Goal: Task Accomplishment & Management: Use online tool/utility

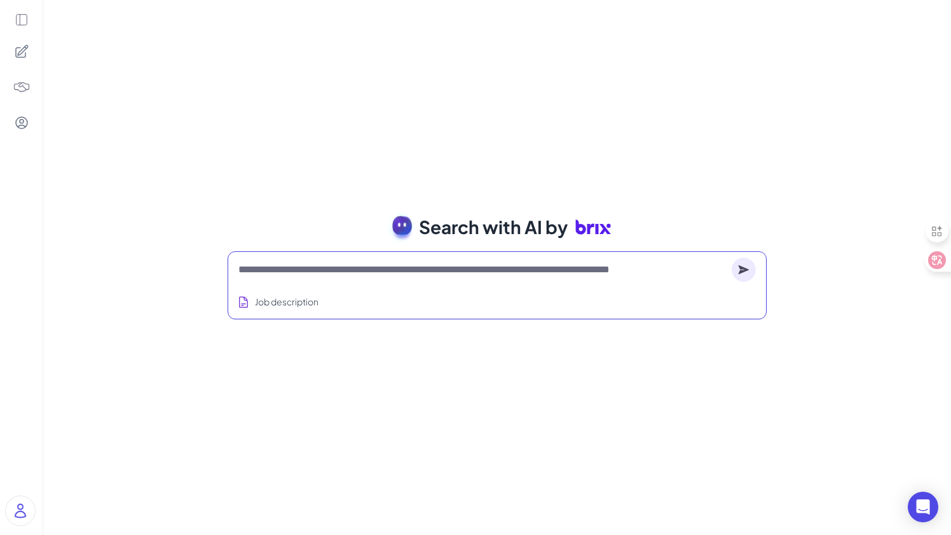
click at [394, 284] on div "Job description" at bounding box center [498, 297] width 518 height 31
click at [413, 267] on textarea at bounding box center [483, 269] width 488 height 15
paste textarea "**********"
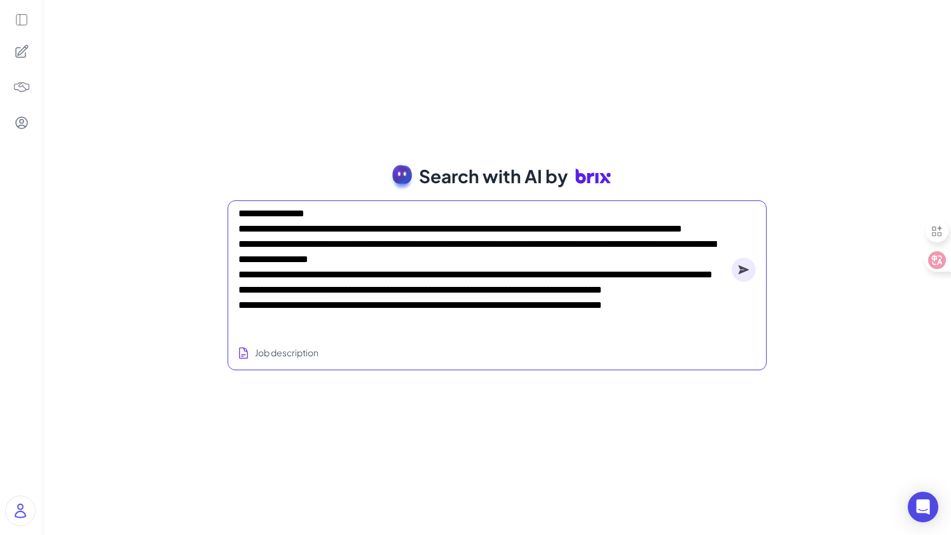
type textarea "**********"
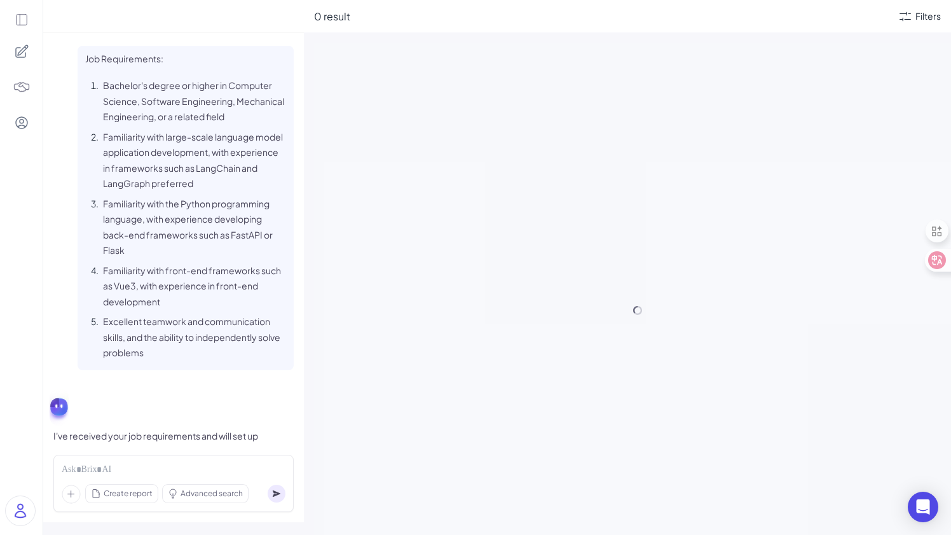
scroll to position [344, 0]
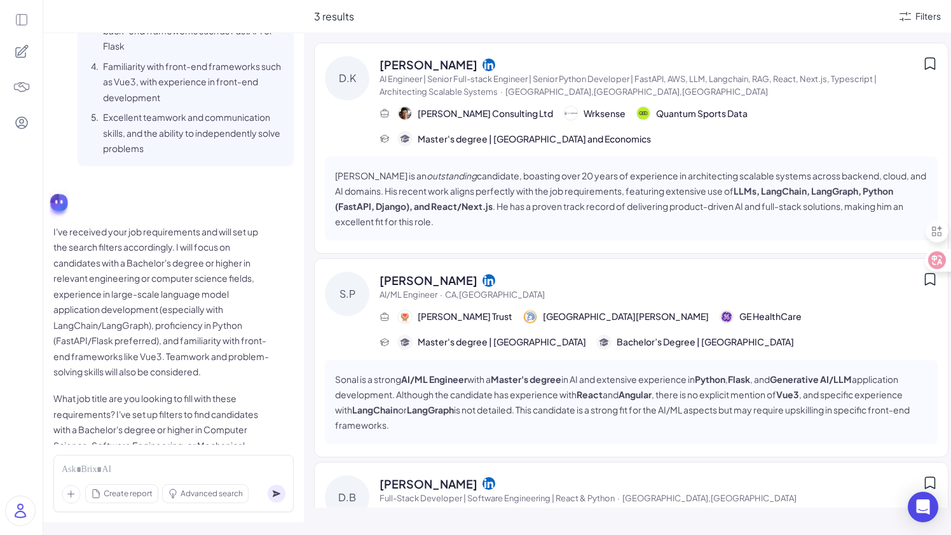
scroll to position [344, 0]
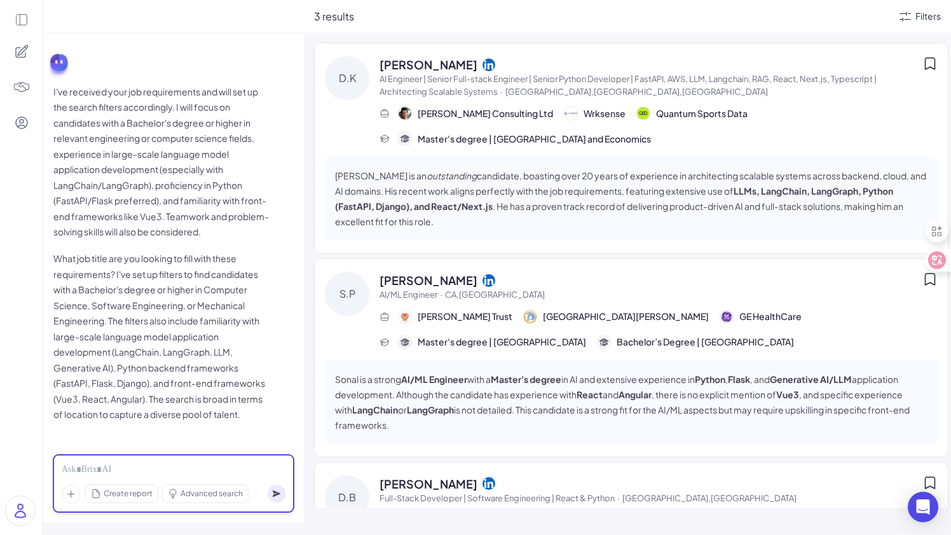
click at [106, 468] on div at bounding box center [174, 470] width 224 height 14
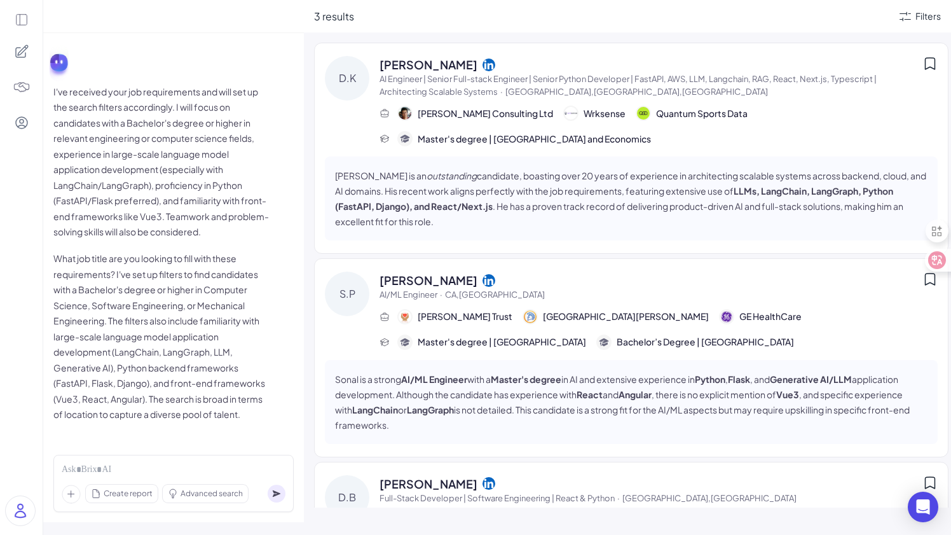
click at [18, 52] on icon at bounding box center [22, 51] width 12 height 12
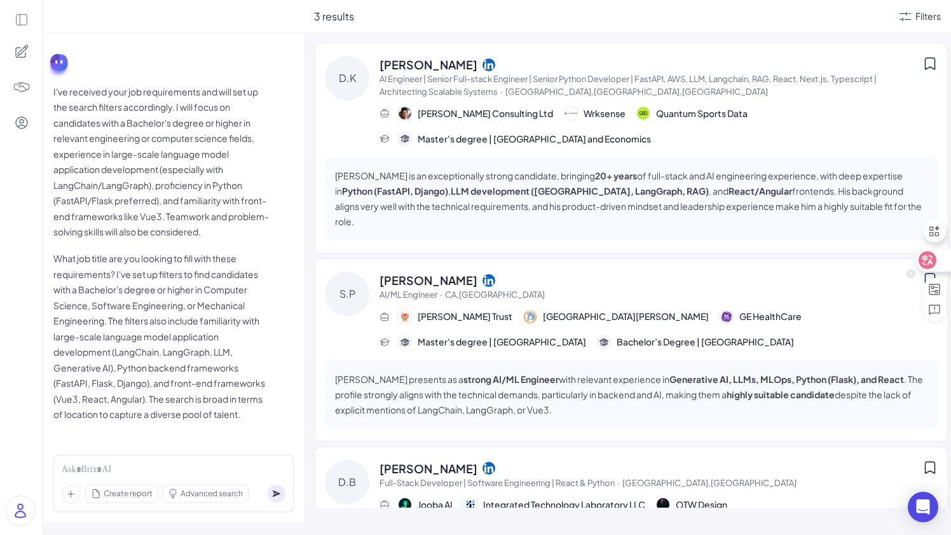
click at [943, 259] on div at bounding box center [933, 260] width 34 height 23
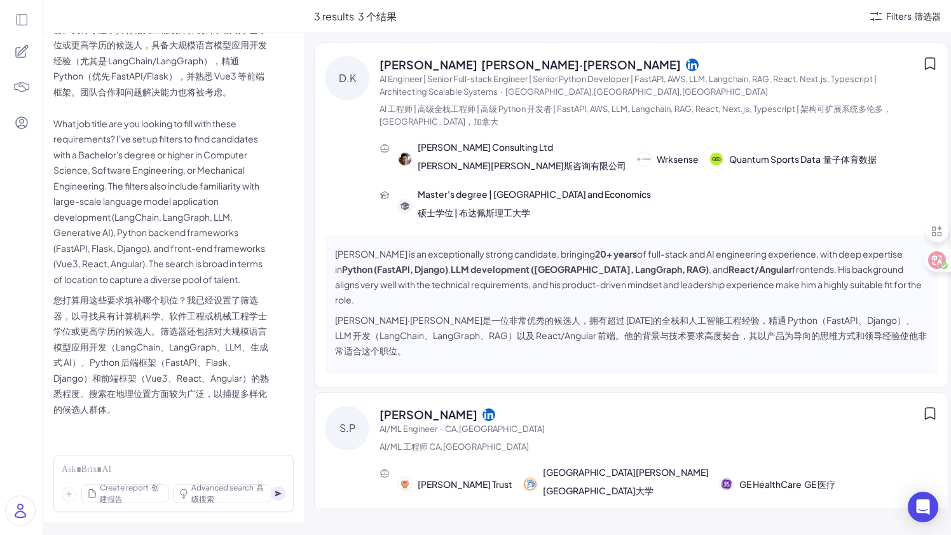
click at [887, 24] on div "3 results 3 个结果 Filters 筛选器" at bounding box center [627, 16] width 647 height 32
click at [887, 15] on div "Filters 筛选器" at bounding box center [914, 16] width 55 height 13
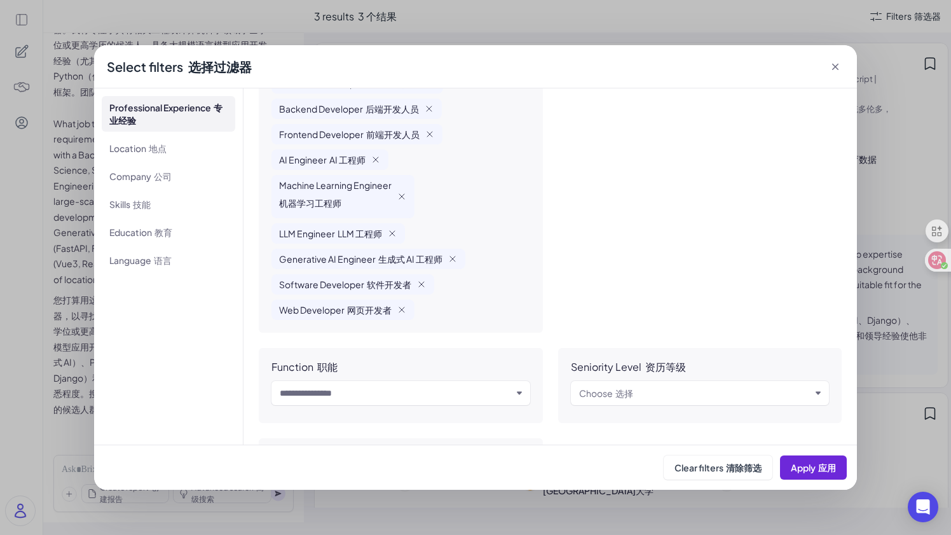
scroll to position [124, 0]
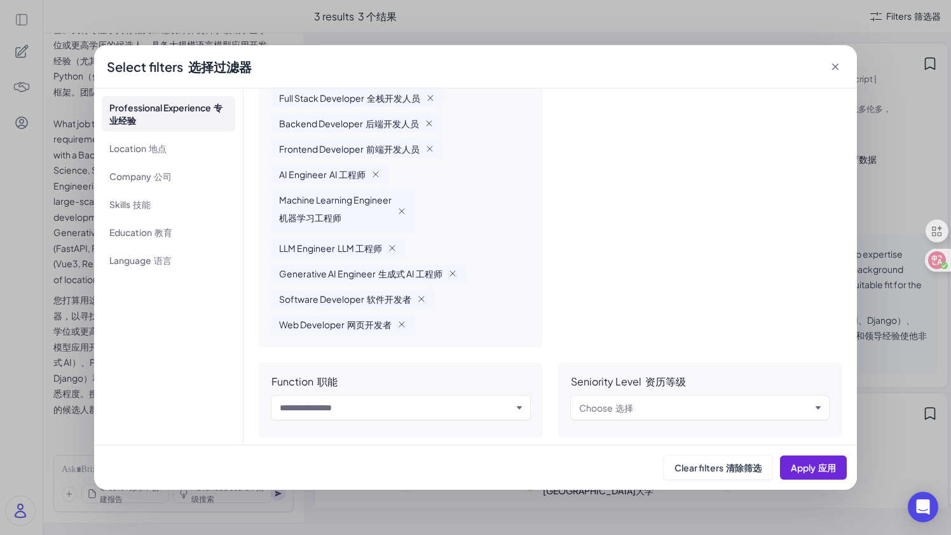
click at [834, 66] on icon at bounding box center [835, 66] width 13 height 13
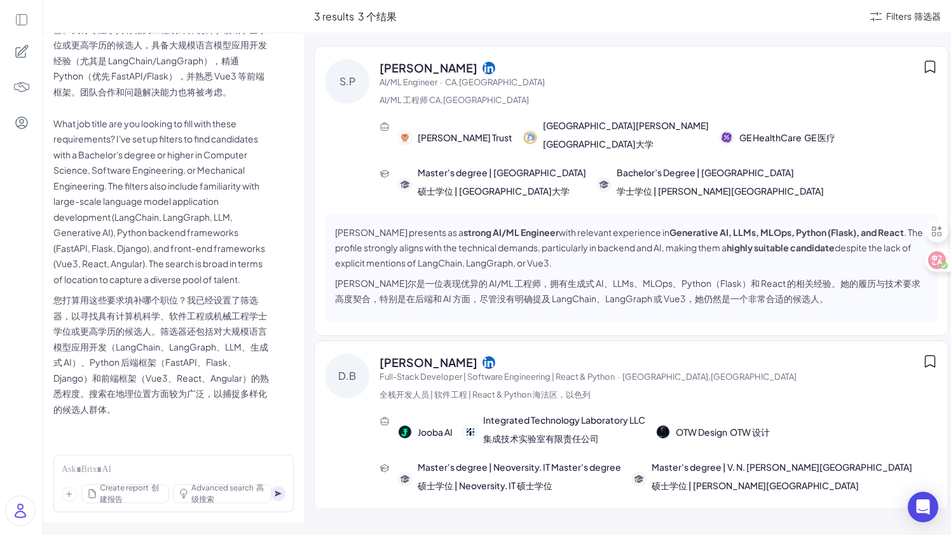
scroll to position [0, 0]
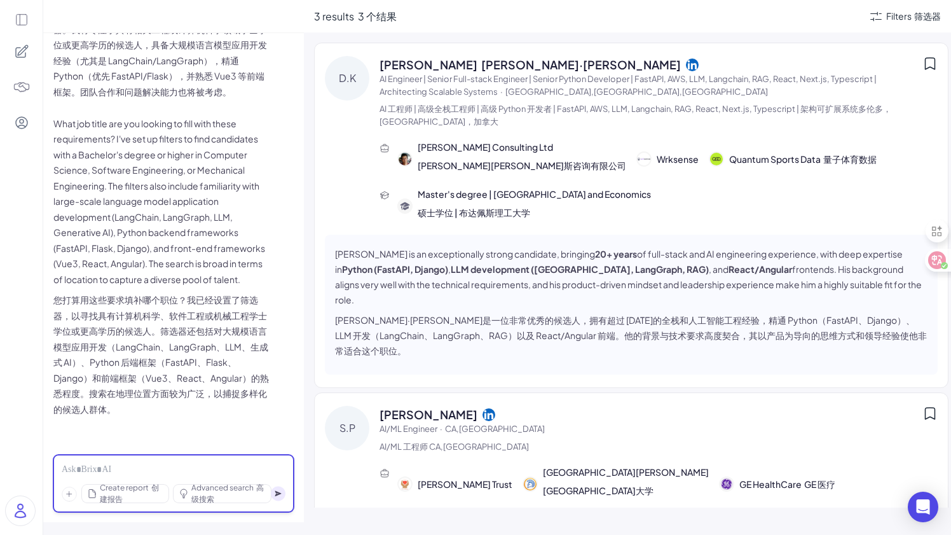
click at [107, 467] on div at bounding box center [174, 470] width 224 height 14
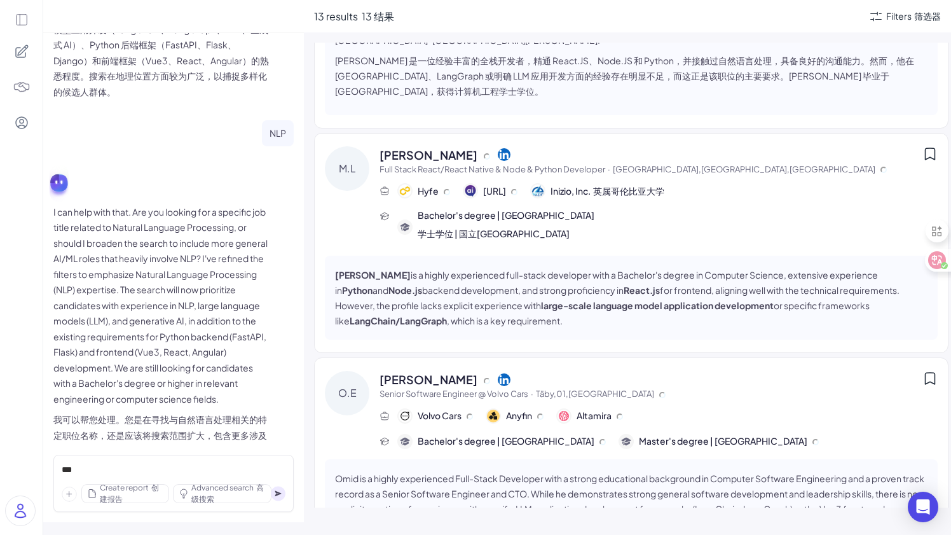
scroll to position [3148, 0]
